Goal: Task Accomplishment & Management: Manage account settings

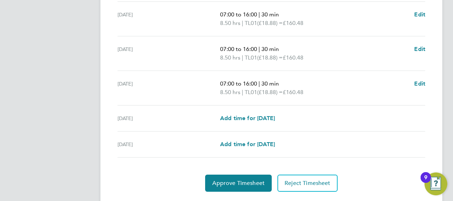
scroll to position [303, 0]
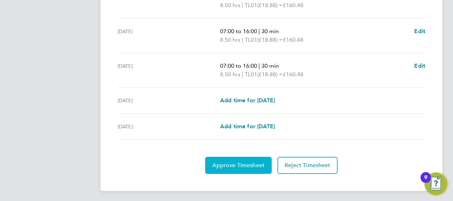
click at [231, 163] on span "Approve Timesheet" at bounding box center [238, 165] width 52 height 7
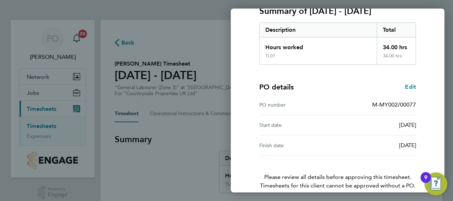
scroll to position [139, 0]
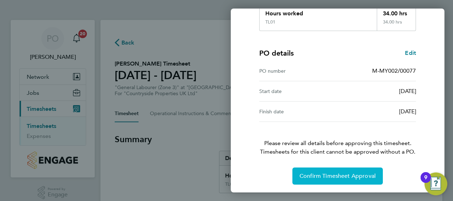
click at [320, 173] on span "Confirm Timesheet Approval" at bounding box center [337, 175] width 76 height 7
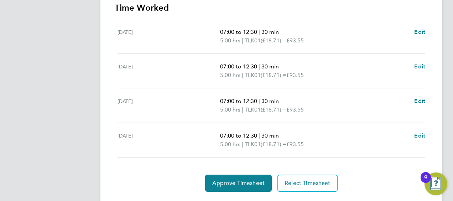
scroll to position [226, 0]
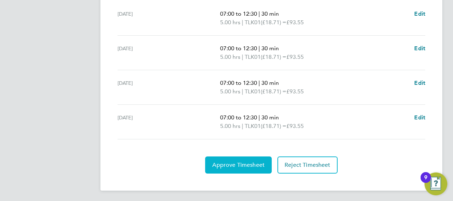
click at [242, 161] on span "Approve Timesheet" at bounding box center [238, 164] width 52 height 7
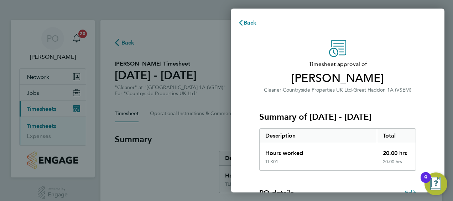
scroll to position [139, 0]
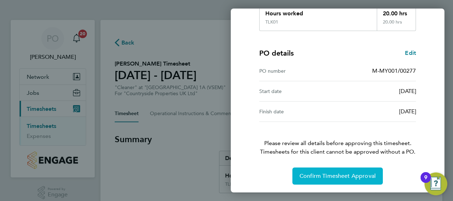
click at [310, 172] on span "Confirm Timesheet Approval" at bounding box center [337, 175] width 76 height 7
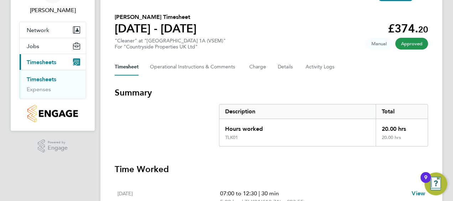
scroll to position [44, 0]
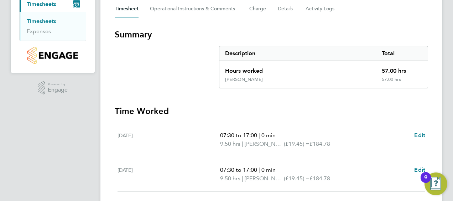
scroll to position [105, 0]
click at [228, 136] on span "07:30 to 17:00" at bounding box center [238, 134] width 37 height 7
drag, startPoint x: 228, startPoint y: 136, endPoint x: 331, endPoint y: 94, distance: 111.3
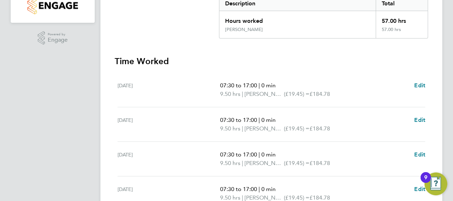
scroll to position [155, 0]
